Goal: Information Seeking & Learning: Check status

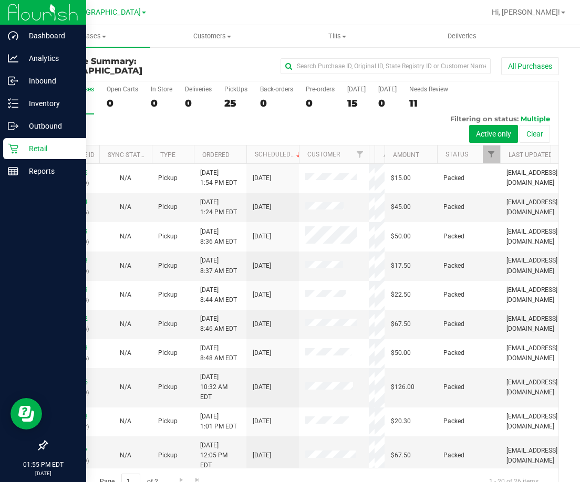
click at [19, 145] on p "Retail" at bounding box center [49, 148] width 63 height 13
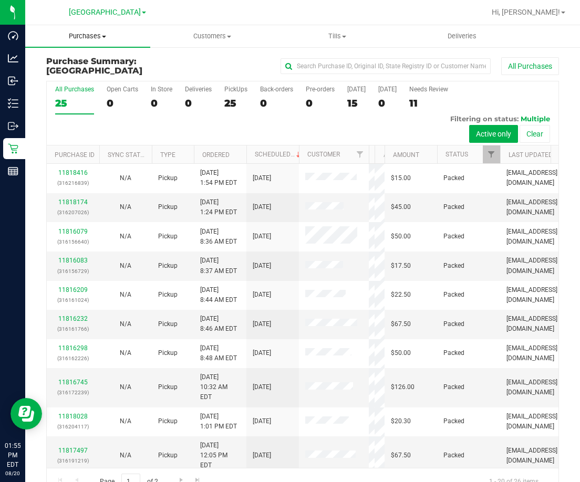
click at [96, 40] on span "Purchases" at bounding box center [87, 36] width 125 height 9
click at [65, 74] on span "Fulfillment" at bounding box center [57, 75] width 65 height 9
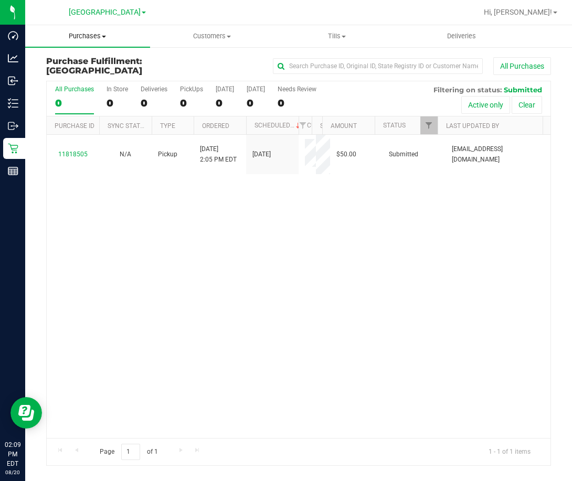
click at [95, 37] on span "Purchases" at bounding box center [87, 36] width 125 height 9
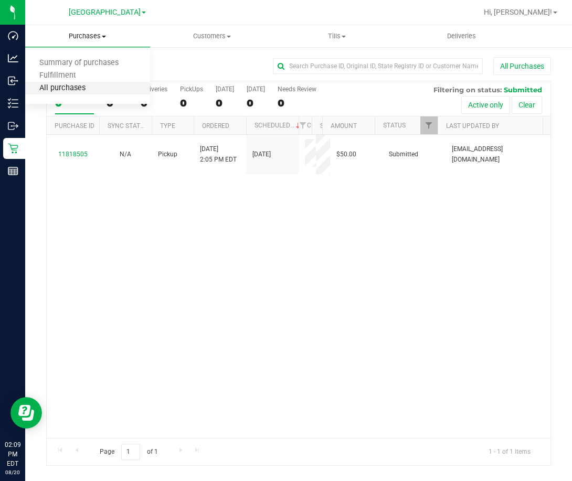
click at [79, 89] on span "All purchases" at bounding box center [62, 88] width 75 height 9
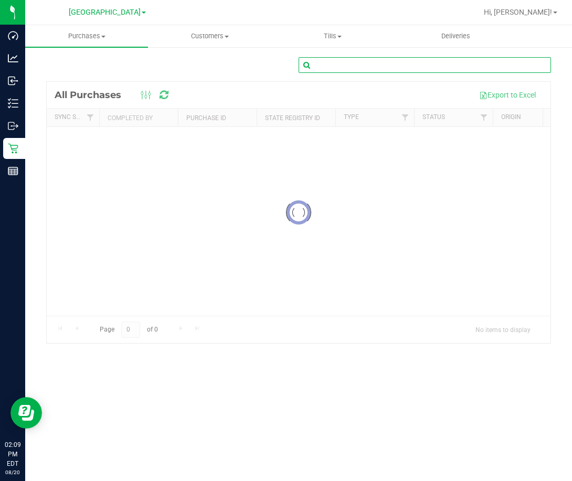
click at [372, 66] on input "text" at bounding box center [425, 65] width 253 height 16
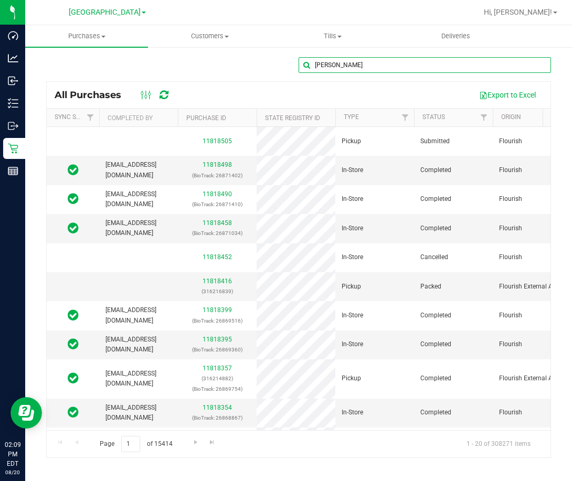
type input "[PERSON_NAME]"
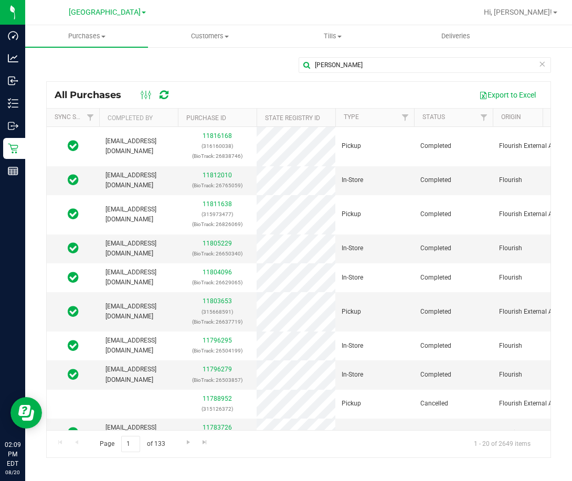
drag, startPoint x: 308, startPoint y: 92, endPoint x: 418, endPoint y: 100, distance: 110.5
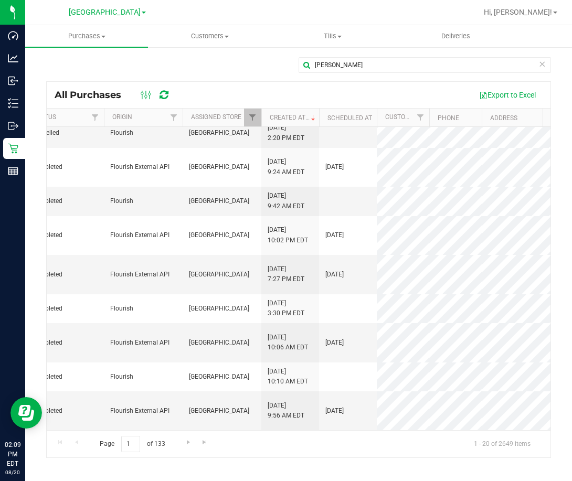
scroll to position [376, 389]
click at [190, 444] on span "Go to the next page" at bounding box center [188, 442] width 8 height 8
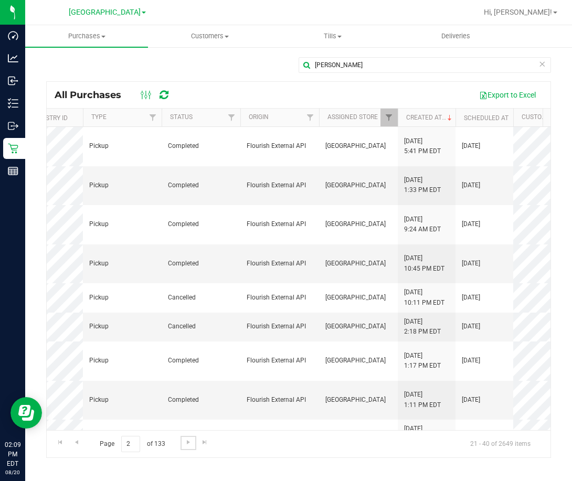
scroll to position [0, 0]
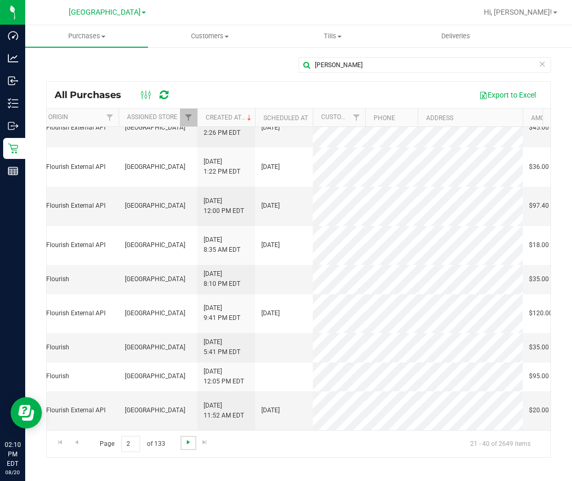
click at [191, 441] on span "Go to the next page" at bounding box center [188, 442] width 8 height 8
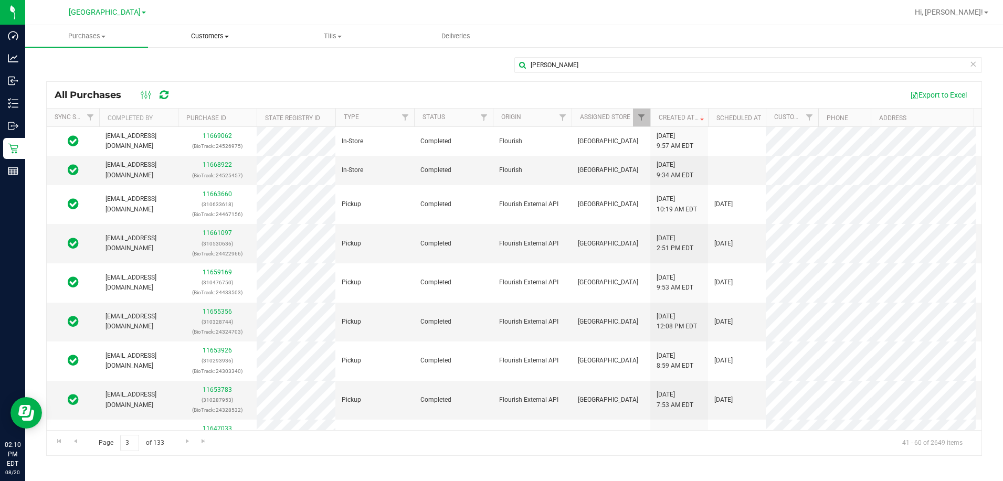
click at [204, 32] on span "Customers" at bounding box center [210, 36] width 122 height 9
click at [193, 63] on span "All customers" at bounding box center [186, 63] width 76 height 9
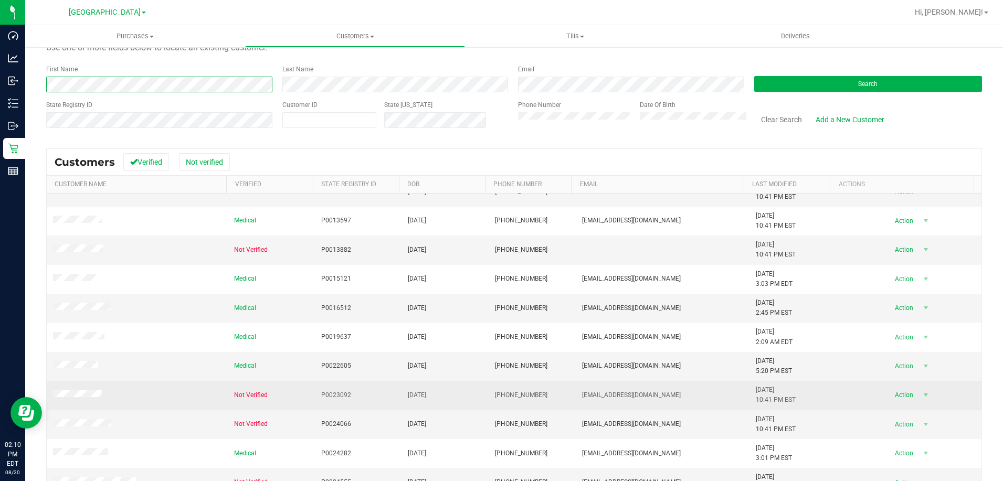
scroll to position [93, 0]
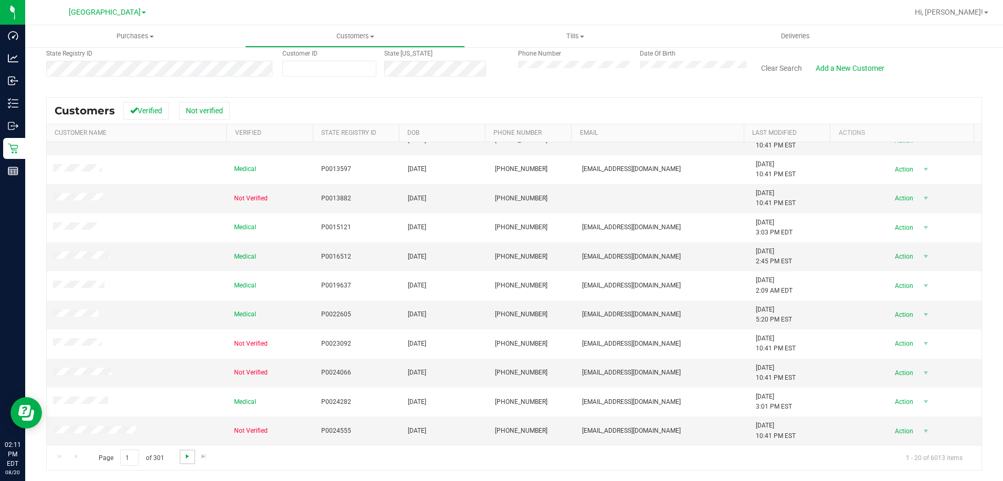
click at [188, 456] on span "Go to the next page" at bounding box center [187, 457] width 8 height 8
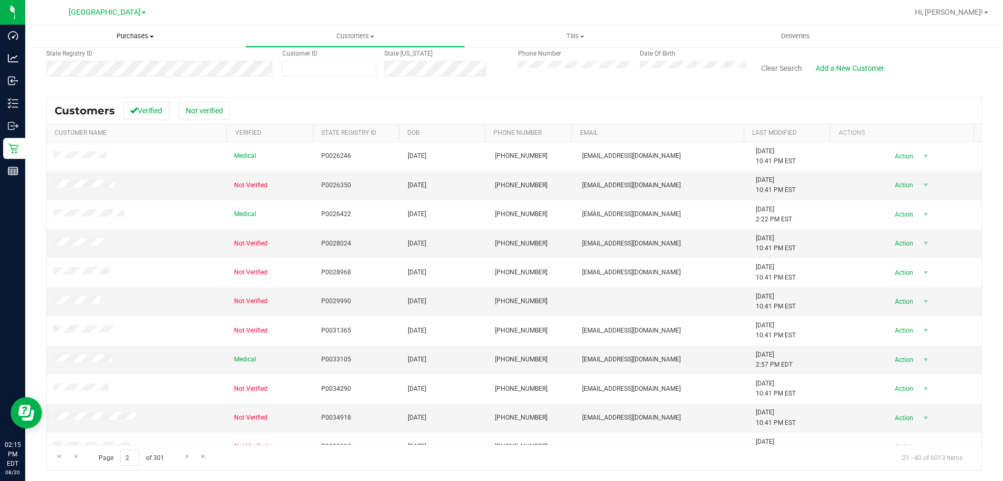
click at [137, 35] on span "Purchases" at bounding box center [135, 36] width 220 height 9
click at [119, 80] on li "Fulfillment" at bounding box center [135, 76] width 220 height 13
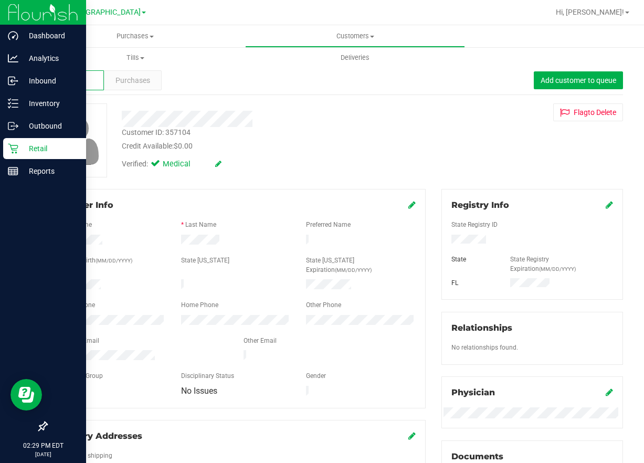
click at [12, 148] on icon at bounding box center [13, 148] width 11 height 11
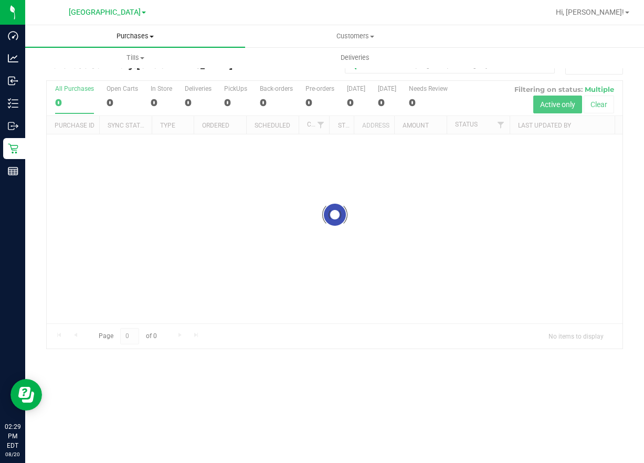
click at [131, 37] on span "Purchases" at bounding box center [135, 36] width 220 height 9
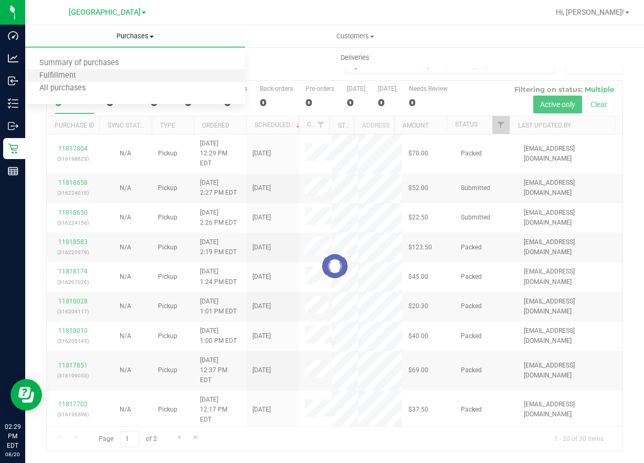
click at [99, 72] on li "Fulfillment" at bounding box center [135, 76] width 220 height 13
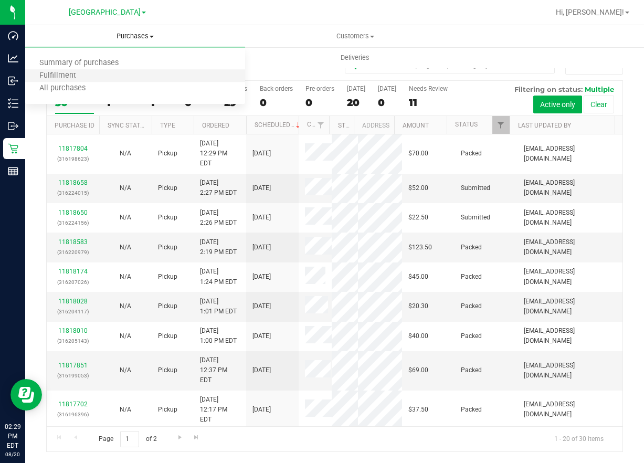
click at [99, 72] on li "Fulfillment" at bounding box center [135, 76] width 220 height 13
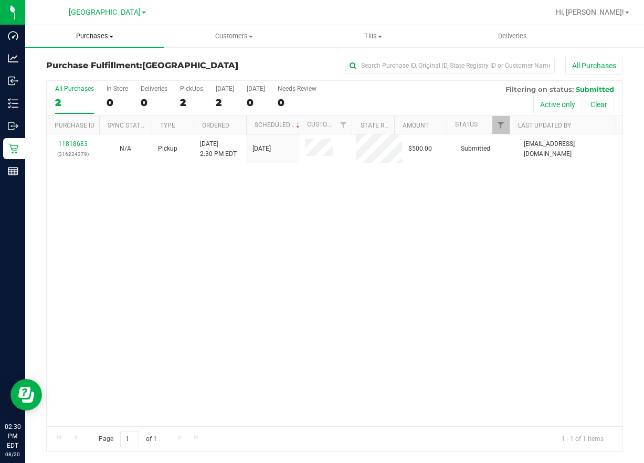
click at [113, 38] on span "Purchases" at bounding box center [94, 36] width 139 height 9
click at [82, 89] on span "All purchases" at bounding box center [62, 88] width 75 height 9
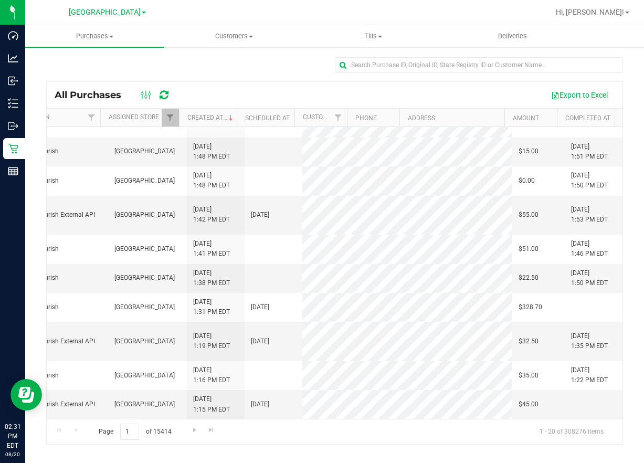
scroll to position [358, 471]
click at [191, 428] on span "Go to the next page" at bounding box center [195, 430] width 8 height 8
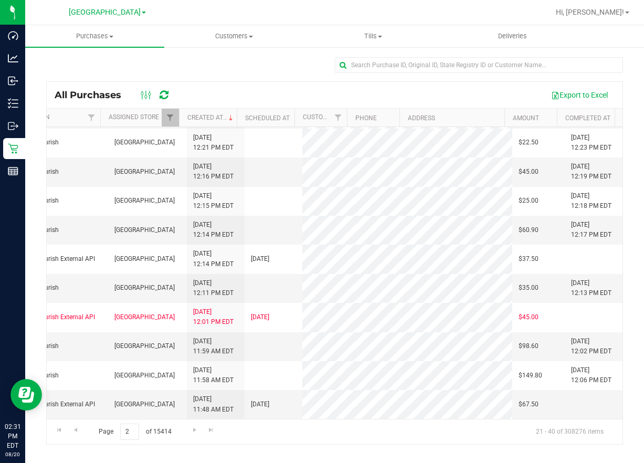
scroll to position [338, 471]
click at [195, 432] on span "Go to the next page" at bounding box center [195, 430] width 8 height 8
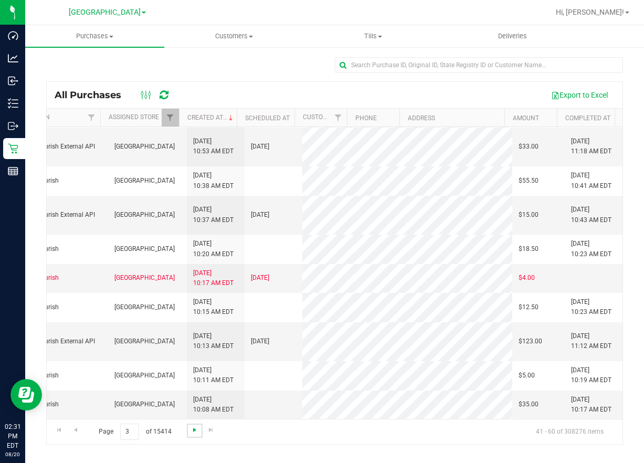
click at [191, 431] on span "Go to the next page" at bounding box center [195, 430] width 8 height 8
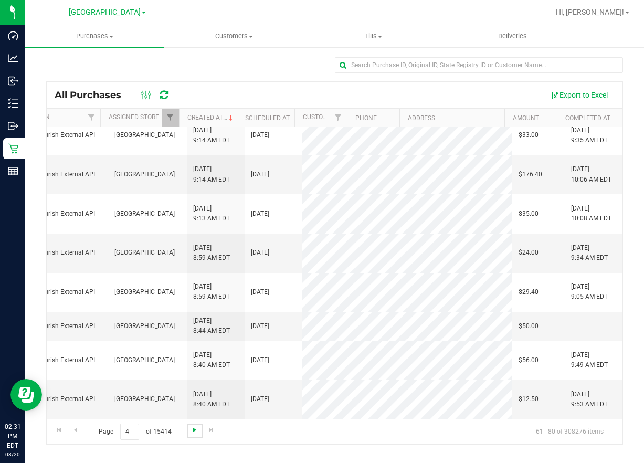
click at [192, 430] on span "Go to the next page" at bounding box center [195, 430] width 8 height 8
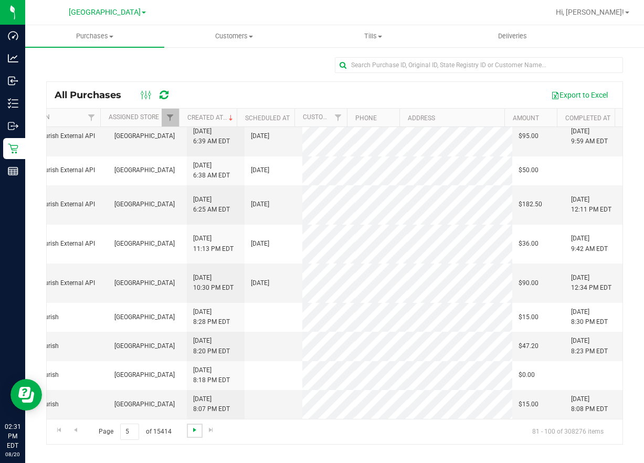
click at [191, 430] on span "Go to the next page" at bounding box center [195, 430] width 8 height 8
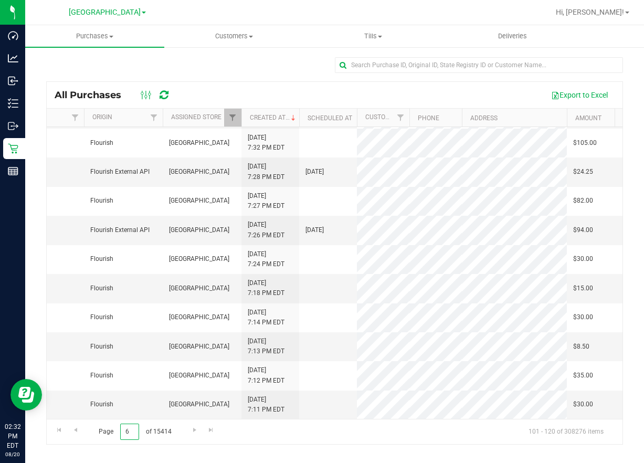
click at [133, 436] on input "6" at bounding box center [129, 432] width 19 height 16
click at [191, 429] on span "Go to the next page" at bounding box center [195, 430] width 8 height 8
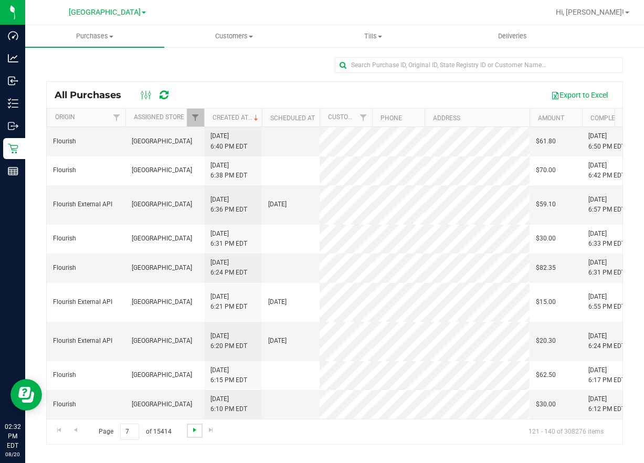
click at [191, 432] on span "Go to the next page" at bounding box center [195, 430] width 8 height 8
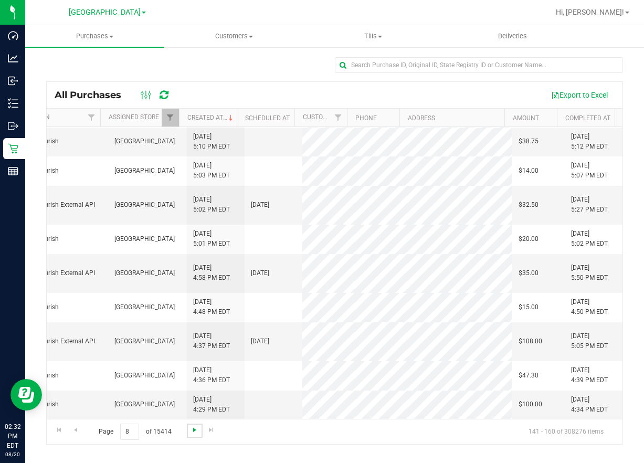
click at [192, 429] on span "Go to the next page" at bounding box center [195, 430] width 8 height 8
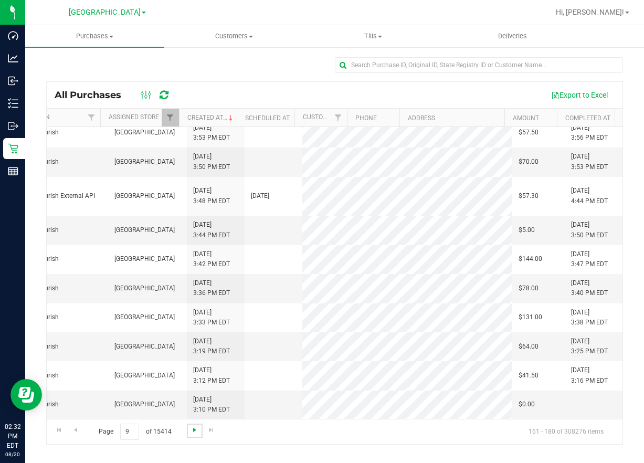
click at [191, 428] on span "Go to the next page" at bounding box center [195, 430] width 8 height 8
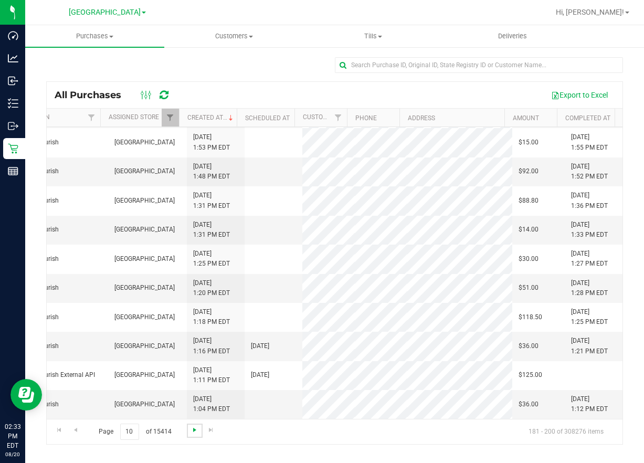
click at [193, 432] on span "Go to the next page" at bounding box center [195, 430] width 8 height 8
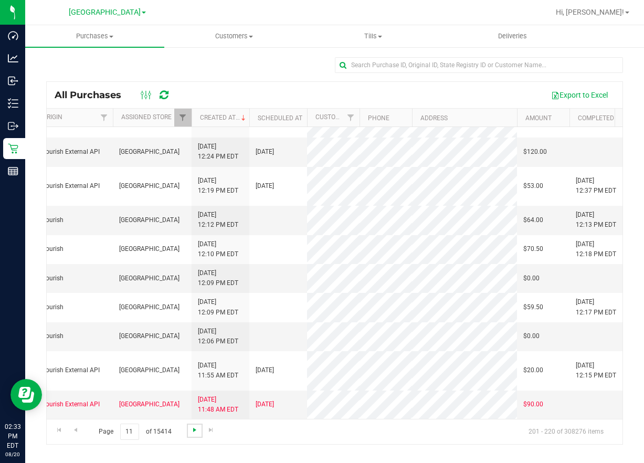
click at [191, 431] on span "Go to the next page" at bounding box center [195, 430] width 8 height 8
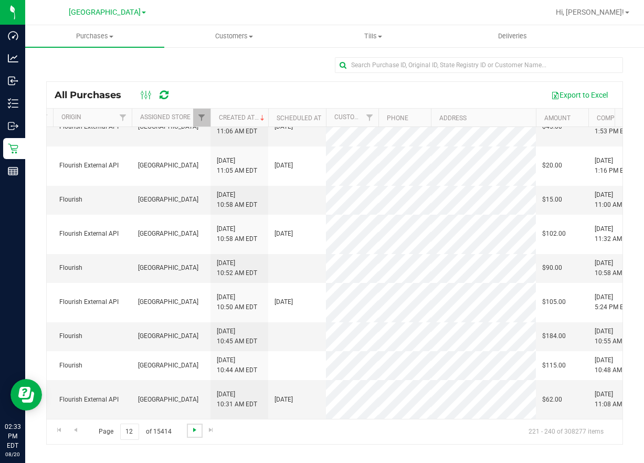
click at [191, 431] on span "Go to the next page" at bounding box center [195, 430] width 8 height 8
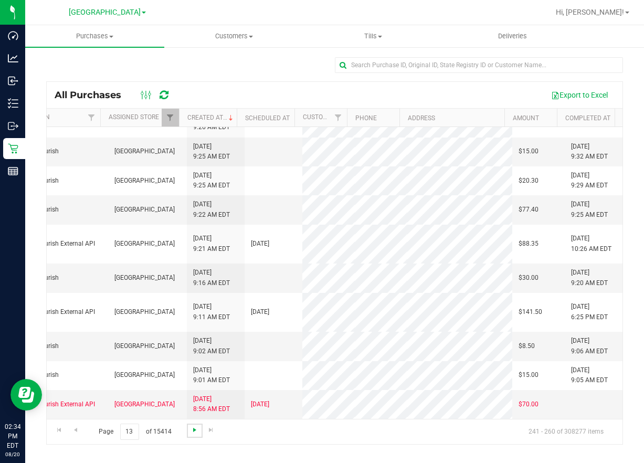
click at [195, 429] on span "Go to the next page" at bounding box center [195, 430] width 8 height 8
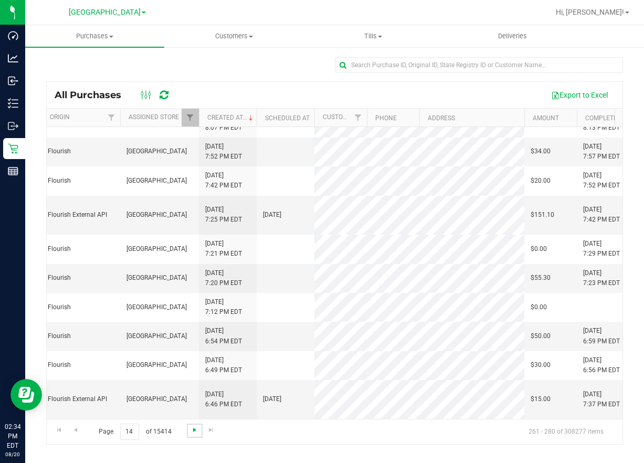
click at [191, 429] on span "Go to the next page" at bounding box center [195, 430] width 8 height 8
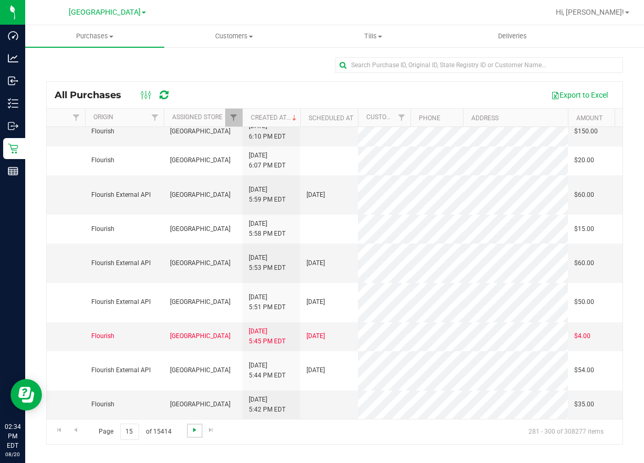
click at [194, 427] on span "Go to the next page" at bounding box center [195, 430] width 8 height 8
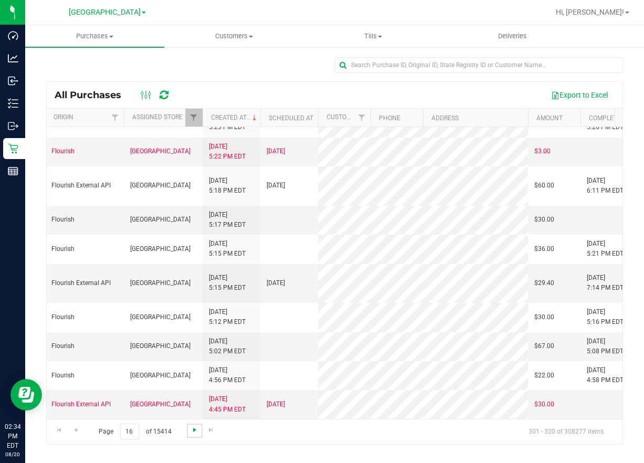
click at [193, 430] on span "Go to the next page" at bounding box center [195, 430] width 8 height 8
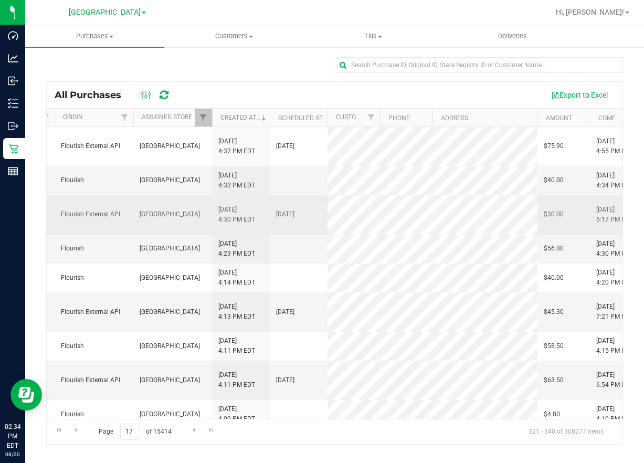
drag, startPoint x: 222, startPoint y: 197, endPoint x: 275, endPoint y: 195, distance: 52.5
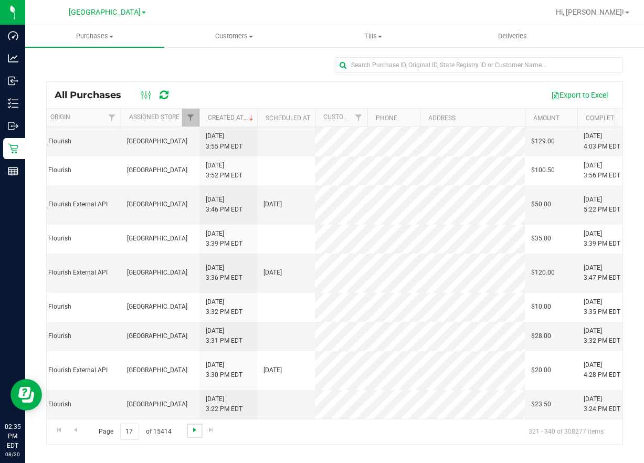
click at [192, 434] on span "Go to the next page" at bounding box center [195, 430] width 8 height 8
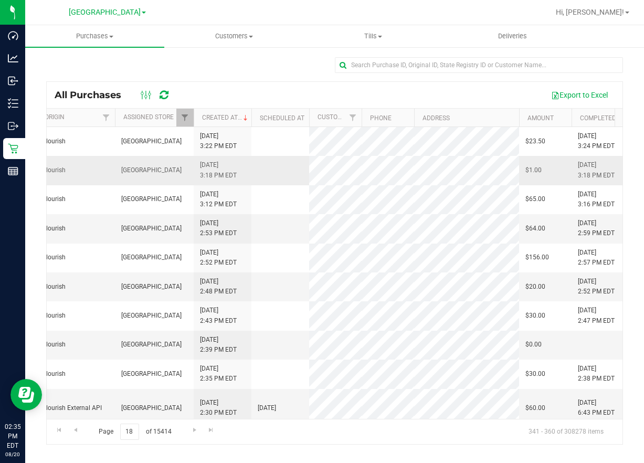
drag, startPoint x: 238, startPoint y: 183, endPoint x: 293, endPoint y: 182, distance: 55.1
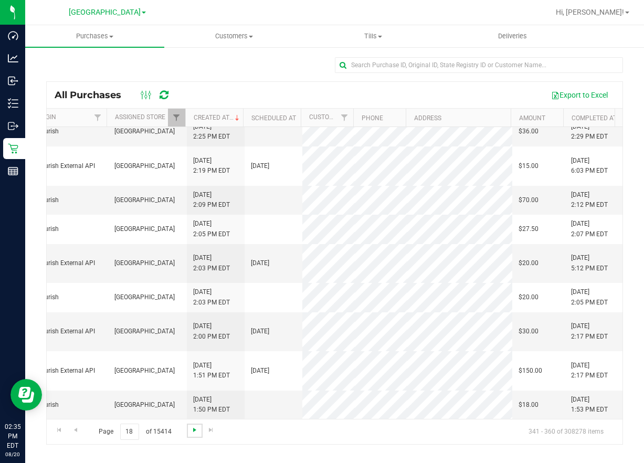
click at [192, 427] on span "Go to the next page" at bounding box center [195, 430] width 8 height 8
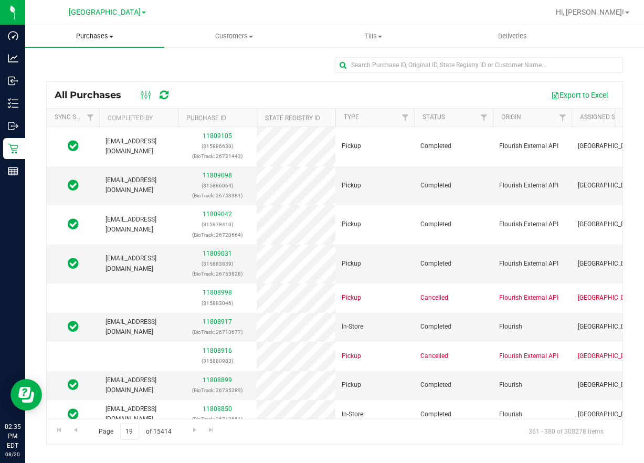
click at [111, 35] on span "Purchases" at bounding box center [94, 36] width 139 height 9
click at [90, 88] on span "All purchases" at bounding box center [62, 88] width 75 height 9
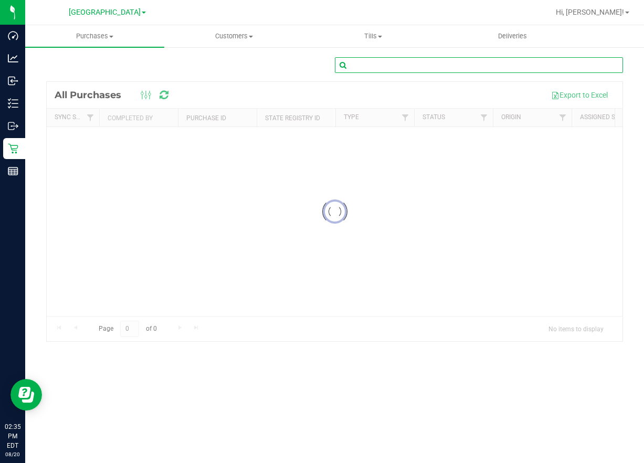
click at [399, 67] on input "text" at bounding box center [479, 65] width 289 height 16
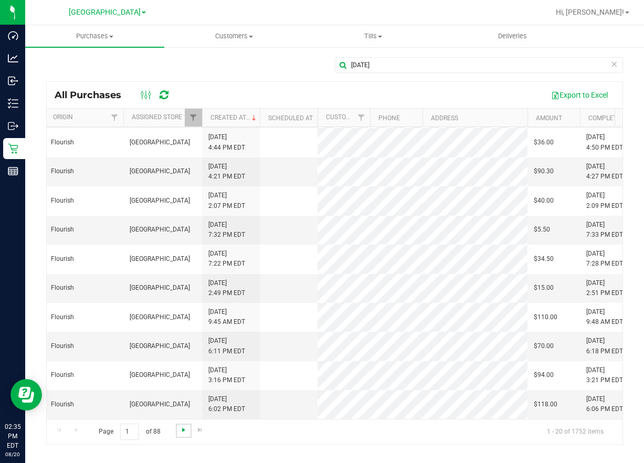
click at [182, 429] on span "Go to the next page" at bounding box center [184, 430] width 8 height 8
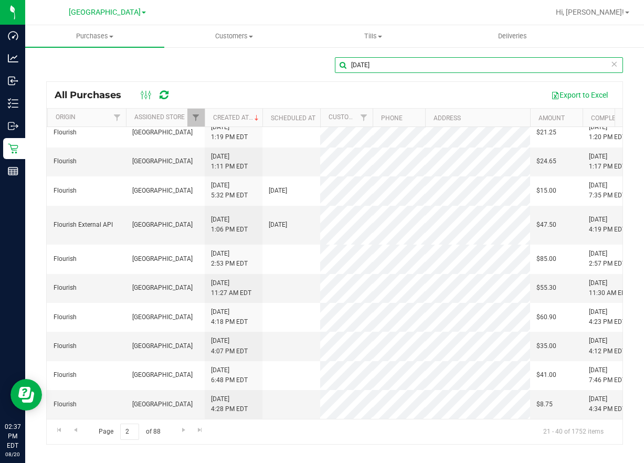
click at [370, 69] on input "[DATE]" at bounding box center [479, 65] width 289 height 16
type input "[PERSON_NAME]"
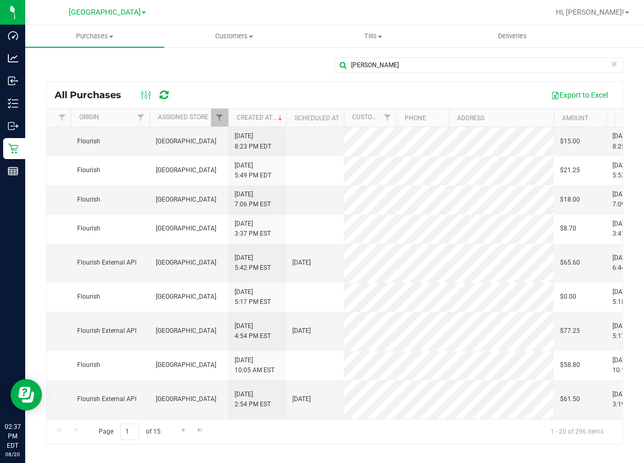
scroll to position [368, 422]
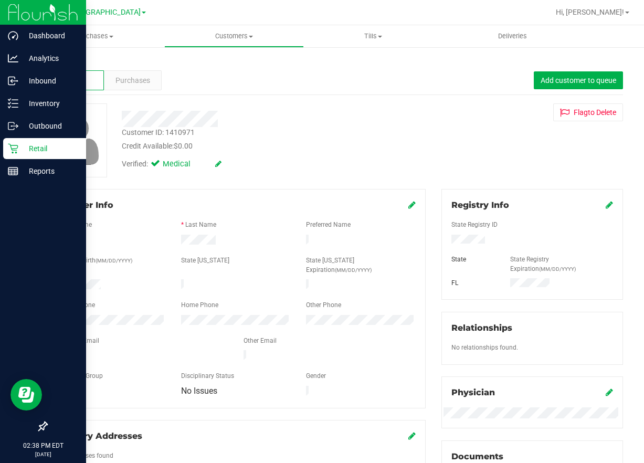
click at [11, 152] on icon at bounding box center [13, 148] width 11 height 11
